Goal: Transaction & Acquisition: Purchase product/service

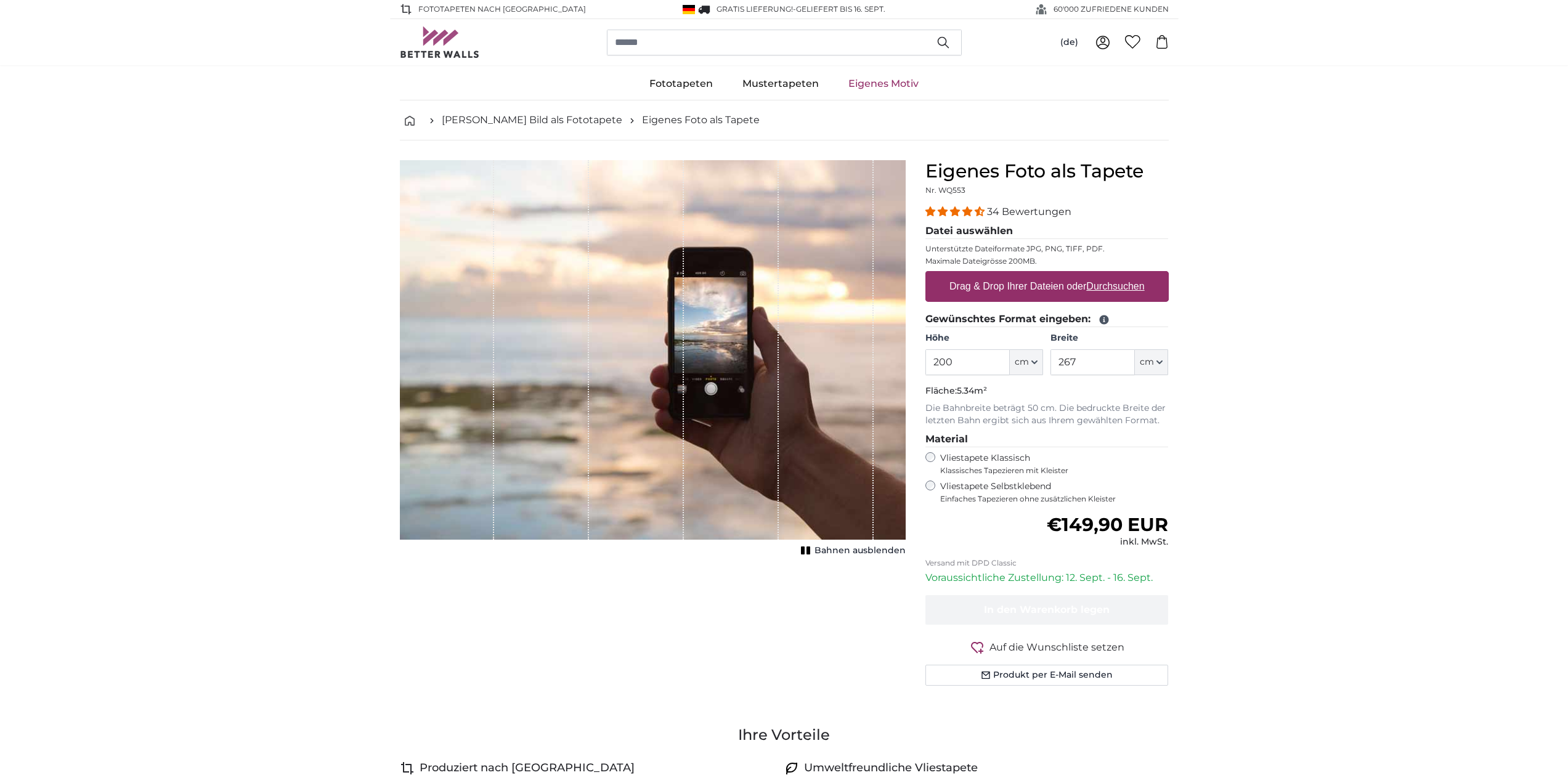
drag, startPoint x: 933, startPoint y: 361, endPoint x: 977, endPoint y: 352, distance: 44.9
click at [977, 352] on input "200" at bounding box center [967, 362] width 84 height 26
type input "240"
type input "430"
